Goal: Task Accomplishment & Management: Use online tool/utility

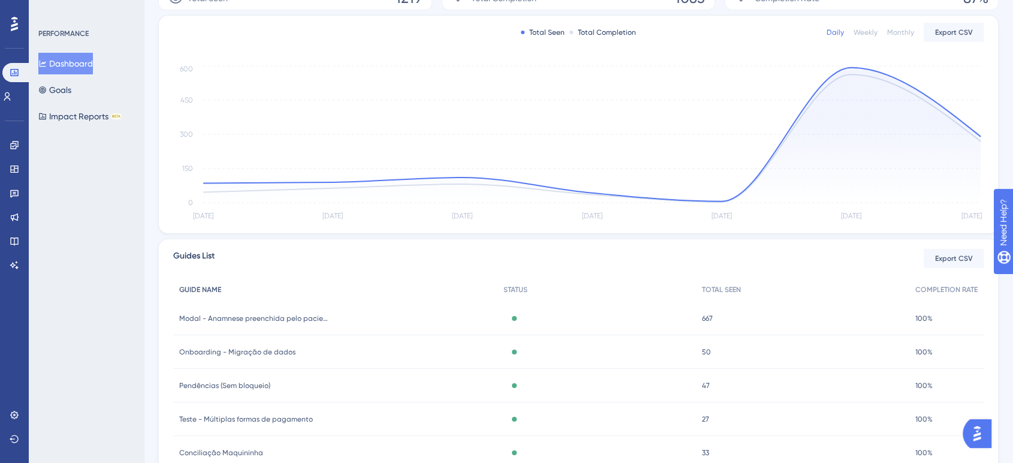
scroll to position [266, 0]
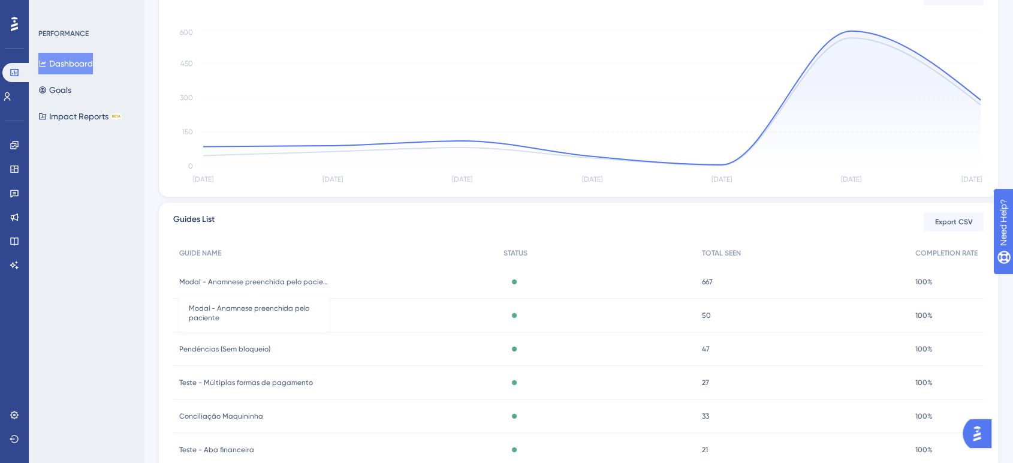
click at [260, 279] on span "Modal - Anamnese preenchida pelo paciente" at bounding box center [254, 282] width 150 height 10
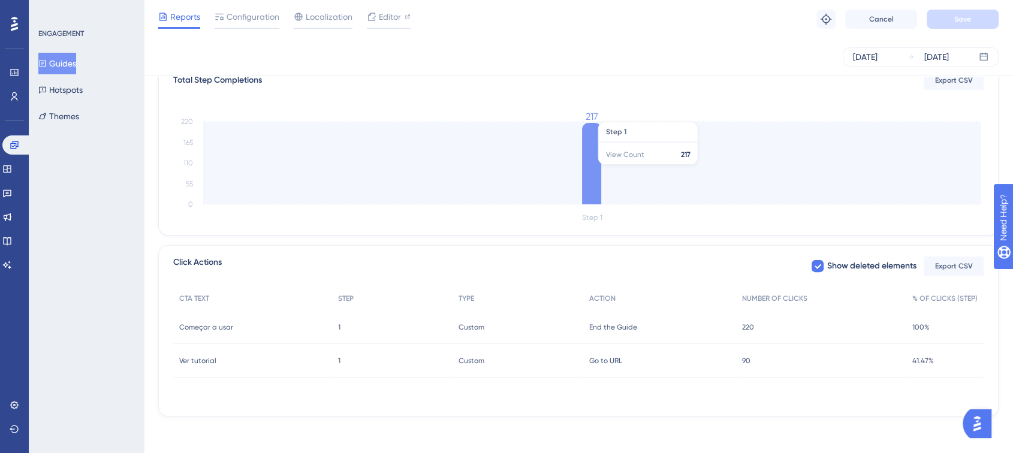
scroll to position [306, 0]
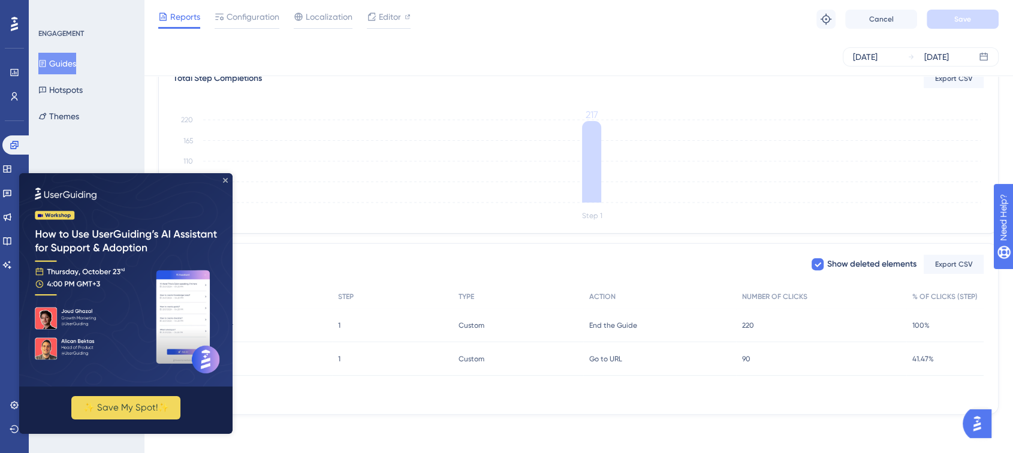
click at [225, 182] on icon "Close Preview" at bounding box center [225, 180] width 5 height 5
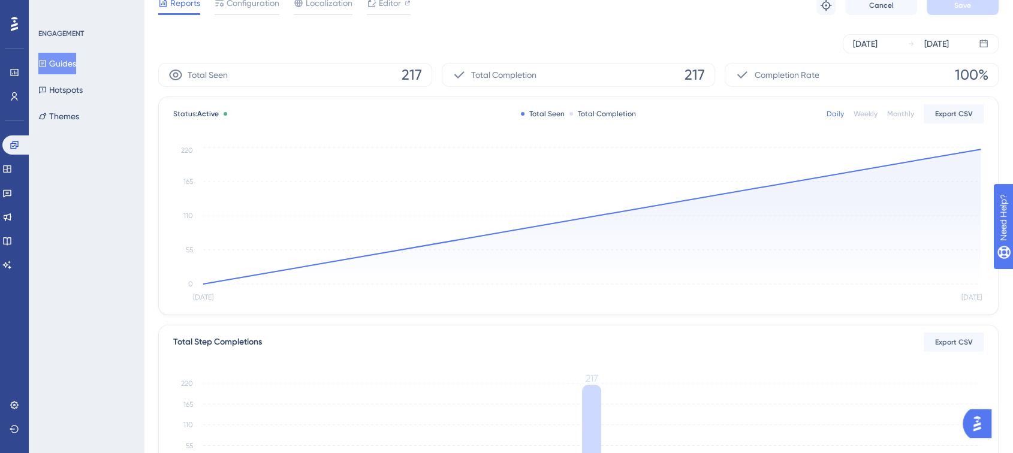
scroll to position [0, 0]
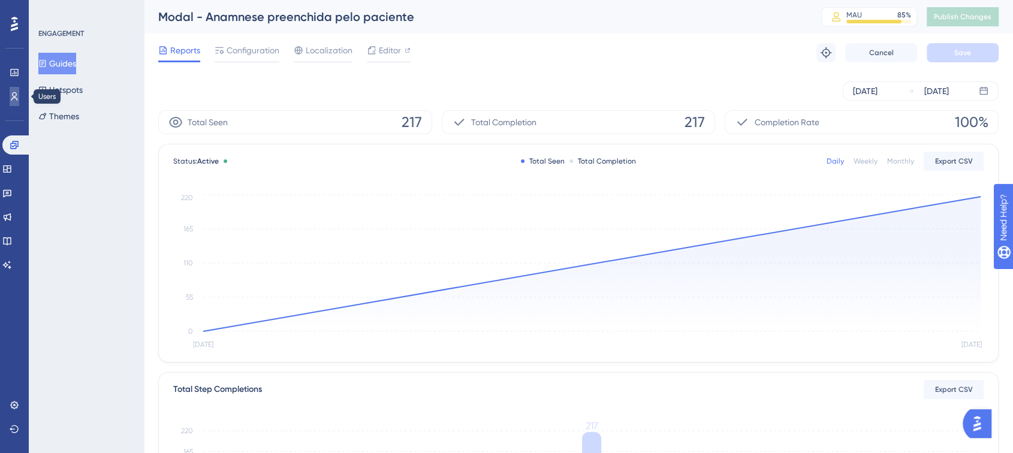
click at [18, 98] on icon at bounding box center [15, 97] width 10 height 10
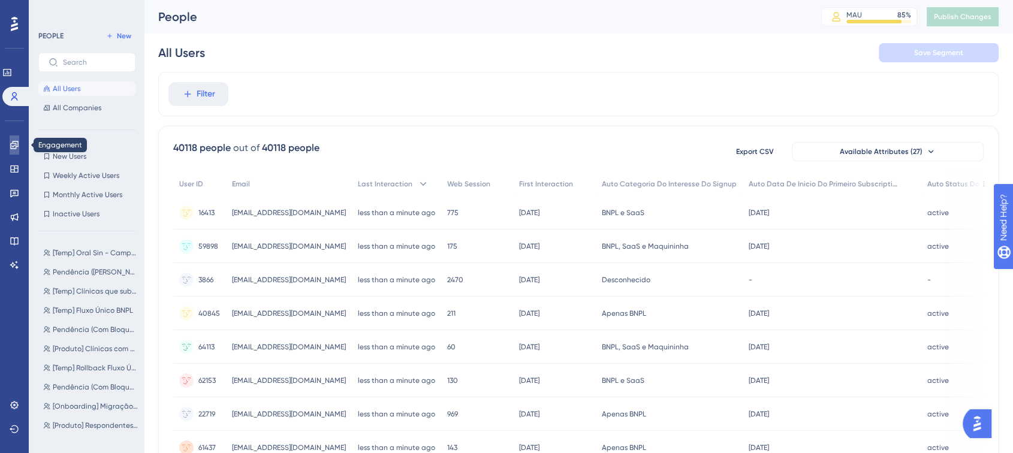
click at [19, 141] on link at bounding box center [15, 144] width 10 height 19
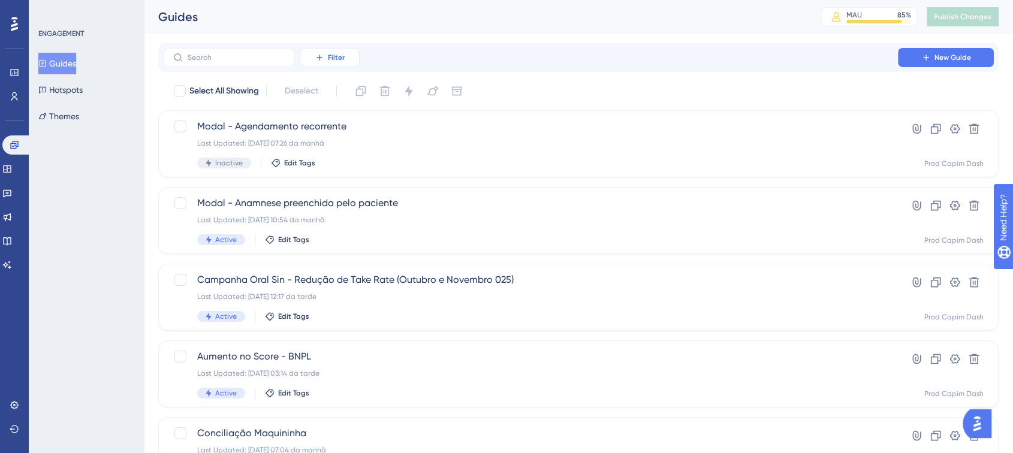
click at [334, 59] on span "Filter" at bounding box center [336, 58] width 17 height 10
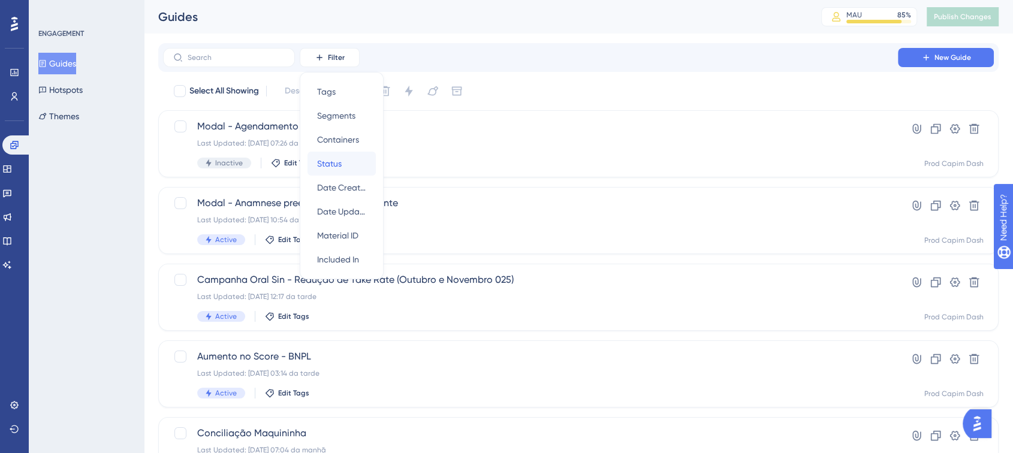
click at [340, 166] on span "Status" at bounding box center [329, 163] width 25 height 14
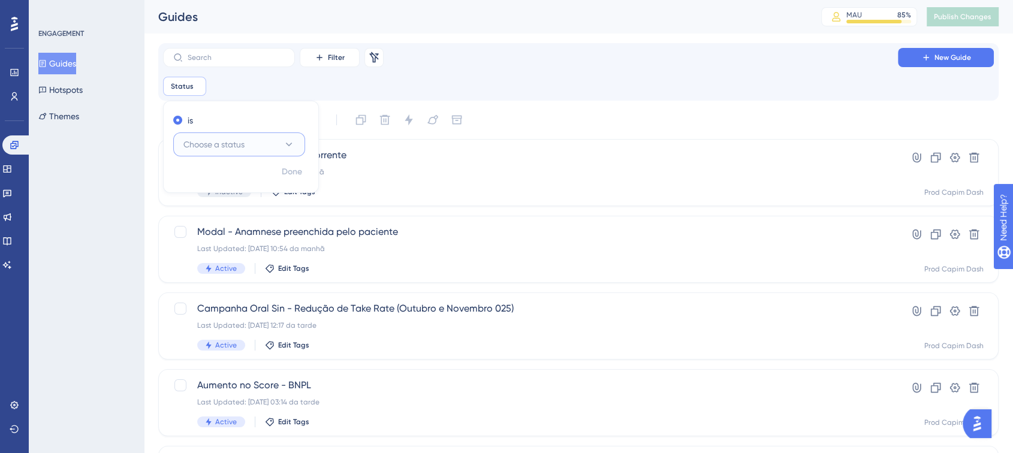
click at [211, 137] on span "Choose a status" at bounding box center [213, 144] width 61 height 14
click at [226, 180] on div "Active Active" at bounding box center [239, 181] width 97 height 24
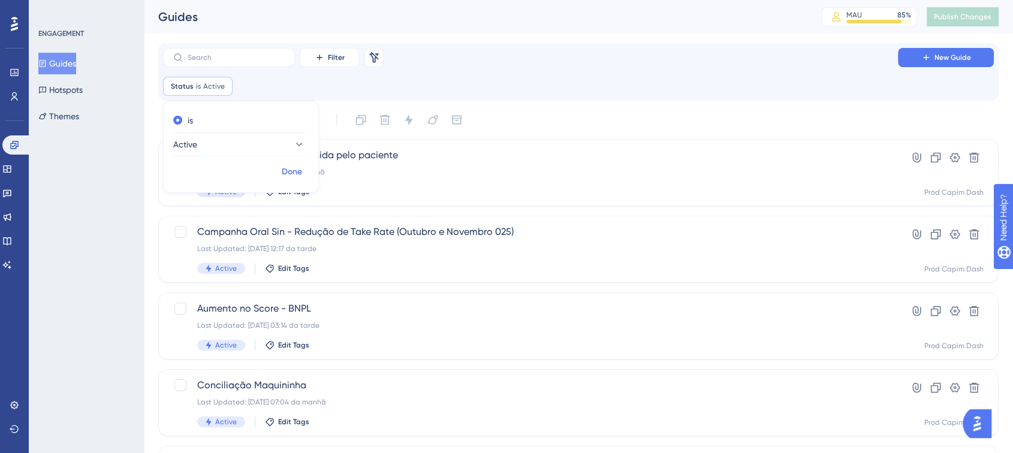
click at [285, 174] on span "Done" at bounding box center [292, 172] width 20 height 14
